Goal: Information Seeking & Learning: Learn about a topic

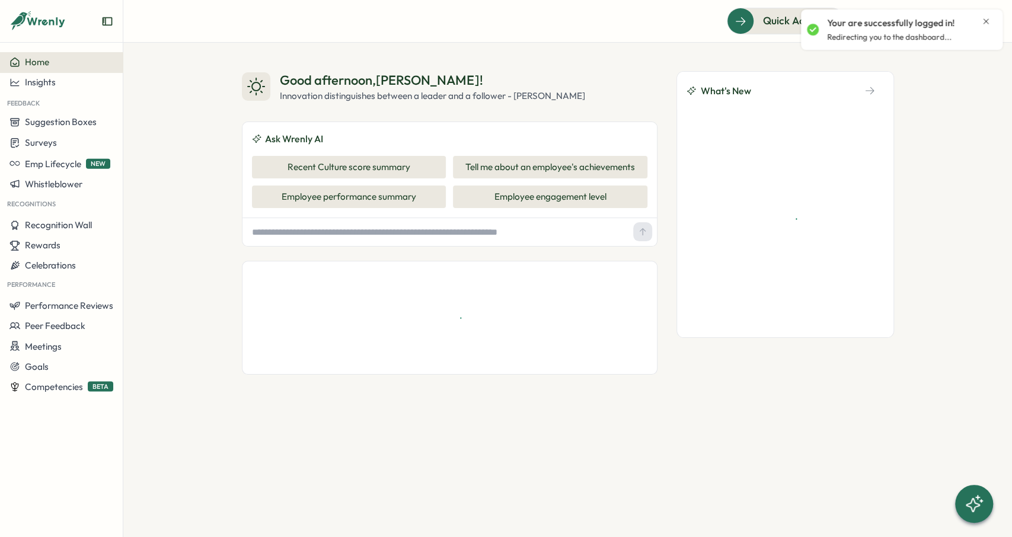
click at [986, 21] on icon "Close notification" at bounding box center [985, 20] width 5 height 5
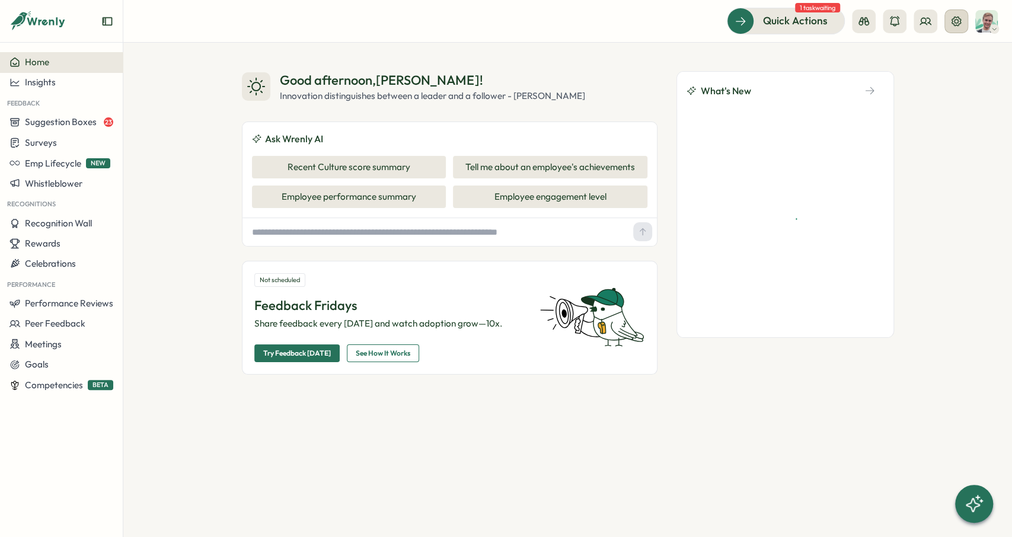
click at [955, 30] on button at bounding box center [956, 21] width 24 height 24
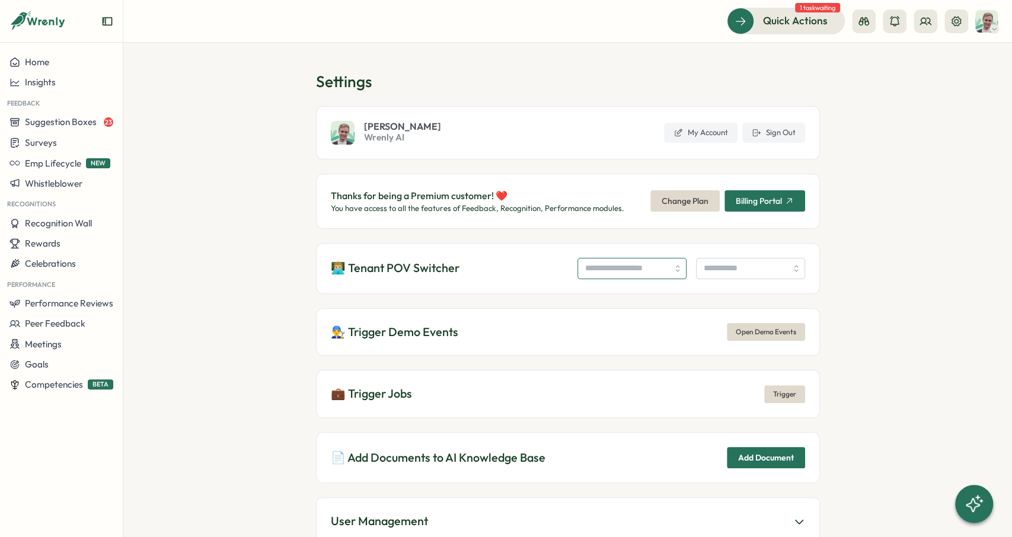
click at [646, 274] on input "search" at bounding box center [631, 268] width 109 height 21
type input "**********"
click at [755, 274] on input "search" at bounding box center [750, 268] width 109 height 21
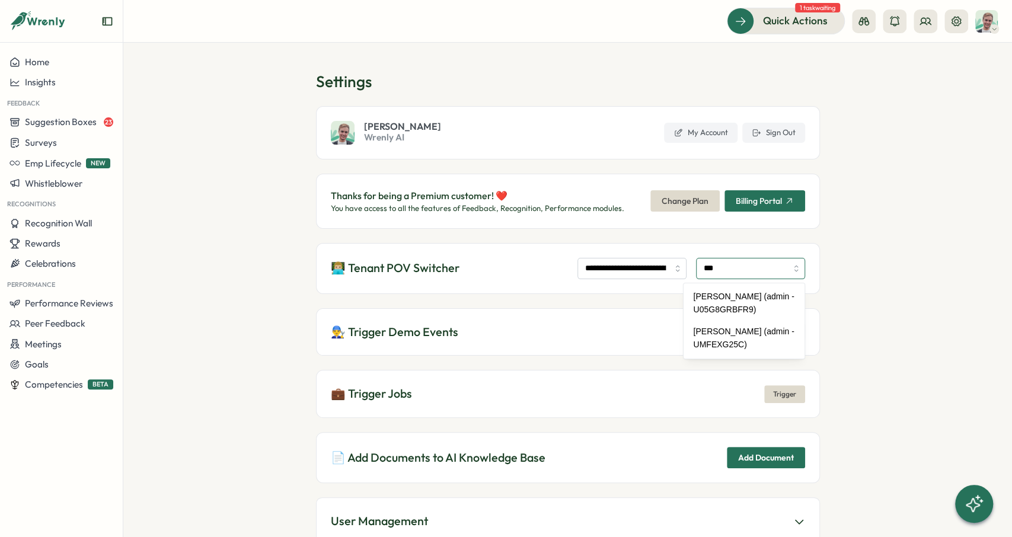
type input "**********"
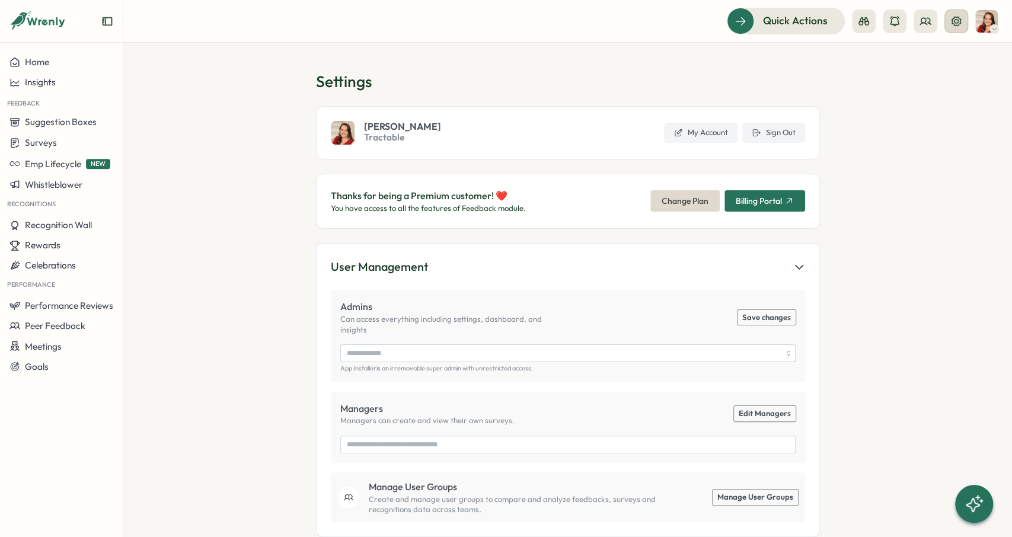
click at [954, 24] on icon at bounding box center [956, 21] width 12 height 12
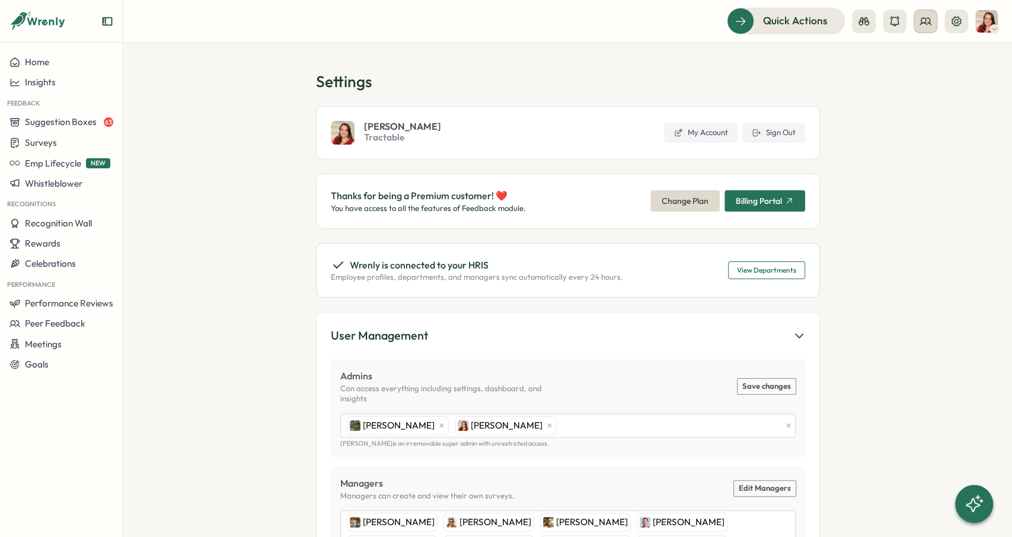
click at [924, 25] on icon at bounding box center [925, 21] width 12 height 12
click at [532, 87] on h1 "Settings" at bounding box center [568, 81] width 504 height 21
click at [48, 140] on span "Surveys" at bounding box center [41, 142] width 32 height 11
click at [152, 133] on div "Onboarding Surveys" at bounding box center [170, 143] width 98 height 23
click at [151, 123] on section "Settings [PERSON_NAME] Tractable My Account Sign Out Thanks for being a Premium…" at bounding box center [567, 290] width 889 height 494
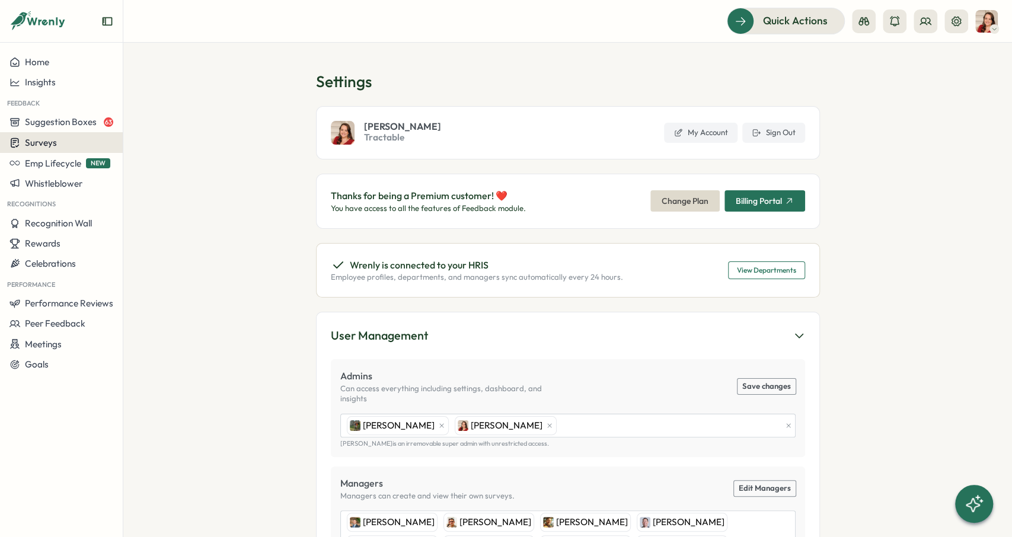
click at [97, 145] on div "Surveys" at bounding box center [61, 142] width 104 height 11
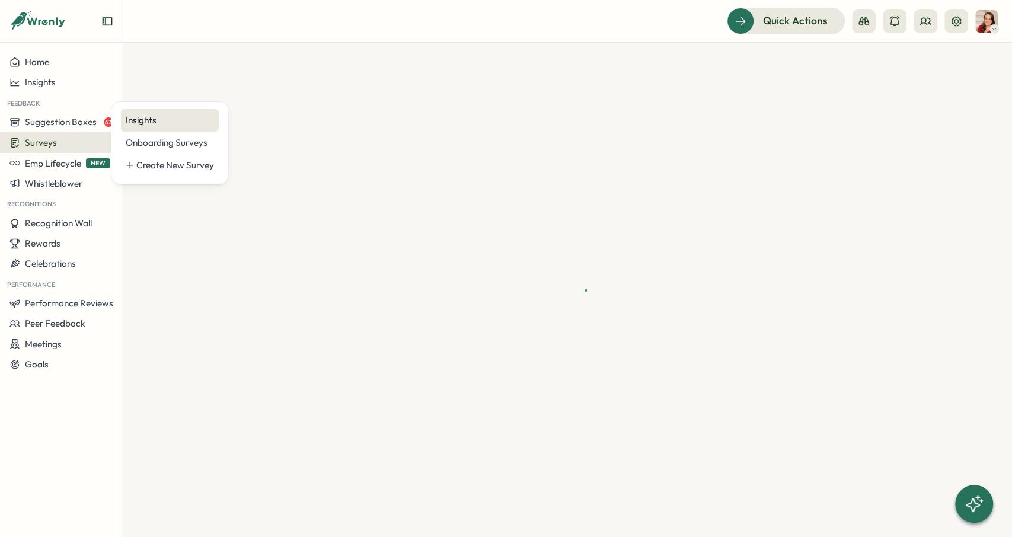
click at [156, 122] on div "Insights" at bounding box center [170, 120] width 88 height 13
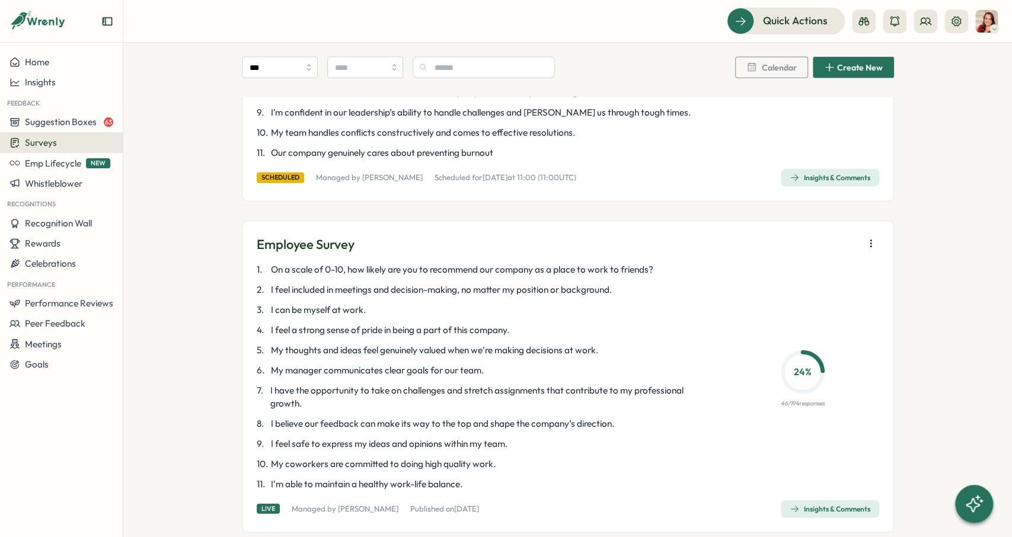
scroll to position [1867, 0]
click at [59, 87] on div "Insights" at bounding box center [61, 82] width 104 height 11
click at [157, 56] on div "Culture score" at bounding box center [168, 48] width 94 height 23
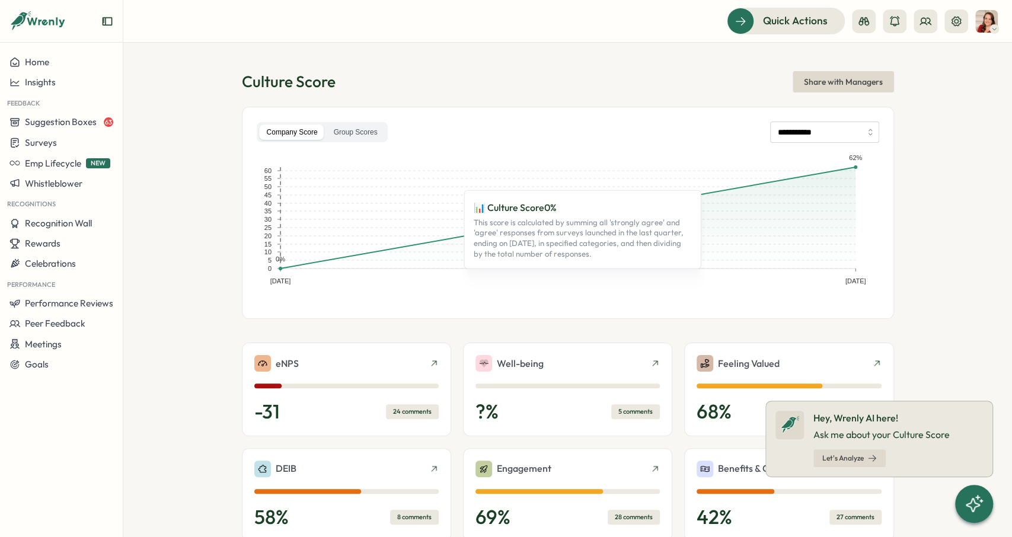
click at [469, 95] on div "**********" at bounding box center [568, 434] width 652 height 726
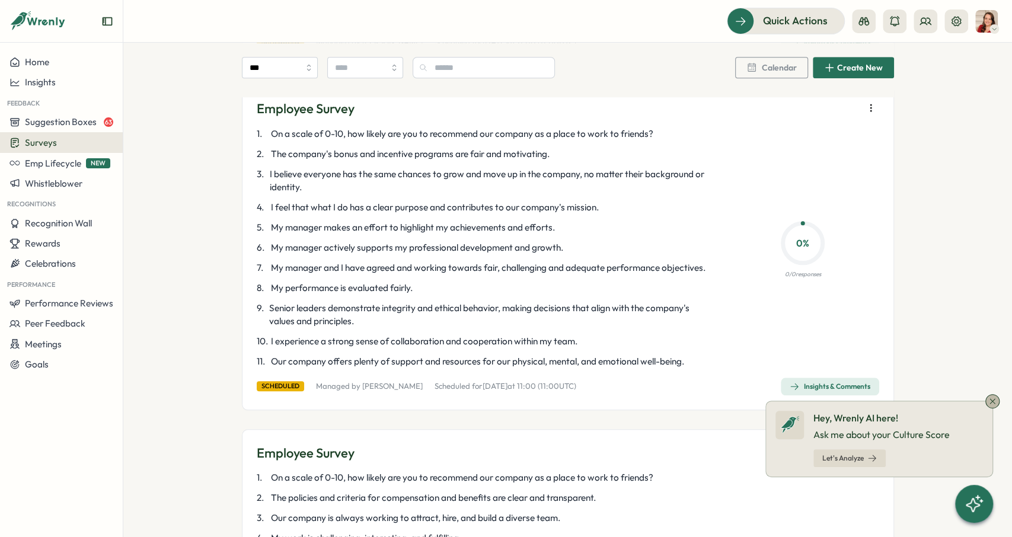
click at [994, 402] on icon at bounding box center [992, 401] width 9 height 9
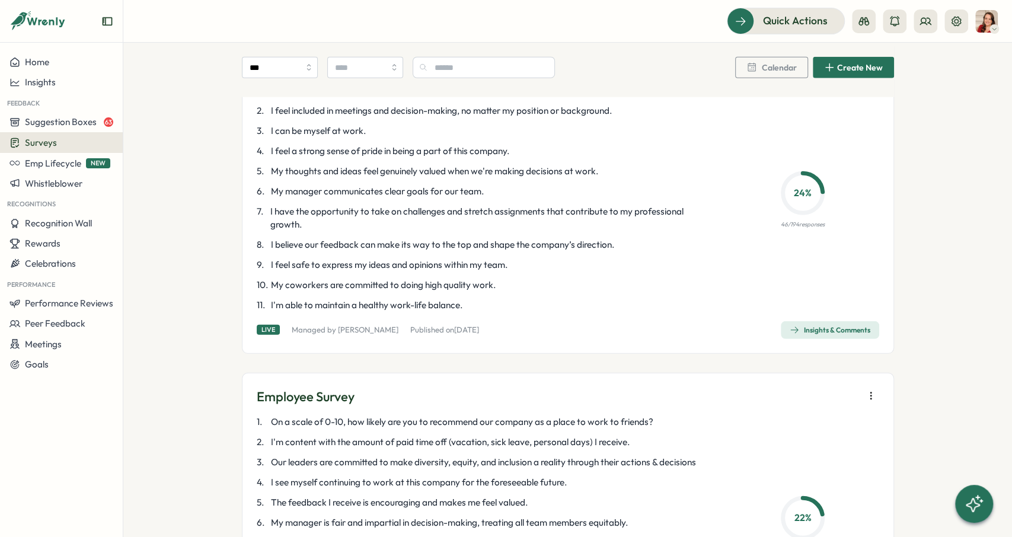
scroll to position [2045, 0]
